Goal: Task Accomplishment & Management: Manage account settings

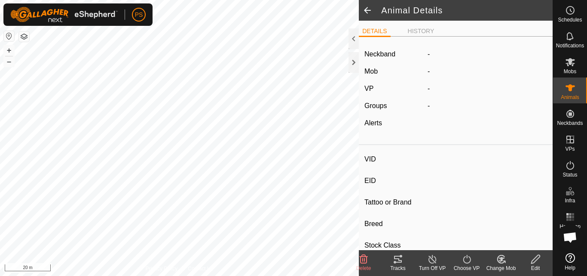
click at [397, 257] on icon at bounding box center [398, 259] width 10 height 10
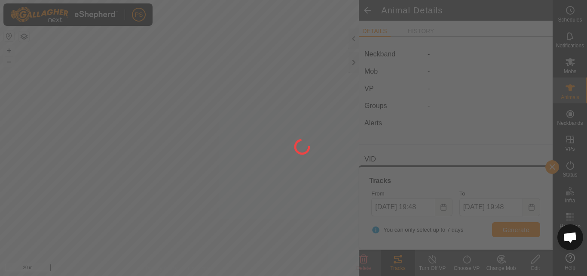
type input "2358Major"
type input "-"
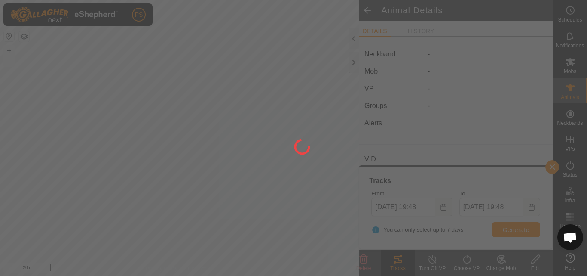
type input "0 kg"
type input "-"
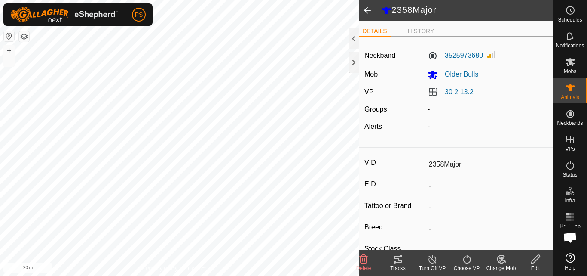
click at [27, 35] on button "button" at bounding box center [24, 36] width 10 height 10
